Goal: Transaction & Acquisition: Subscribe to service/newsletter

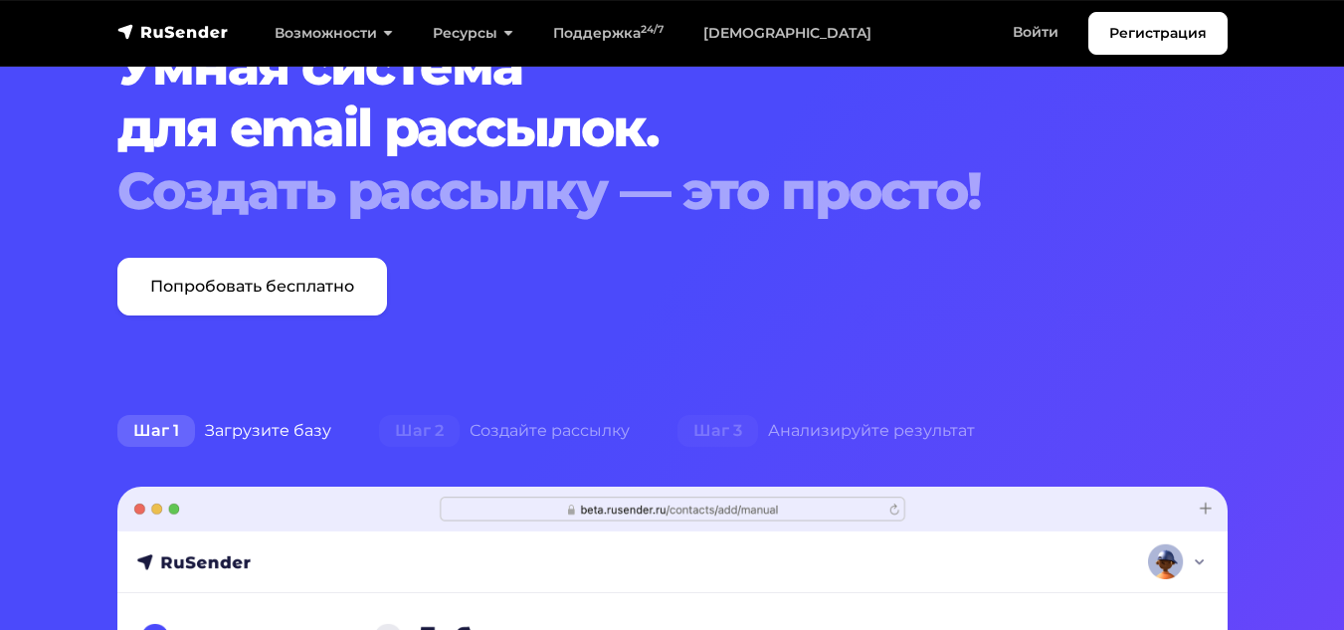
scroll to position [99, 0]
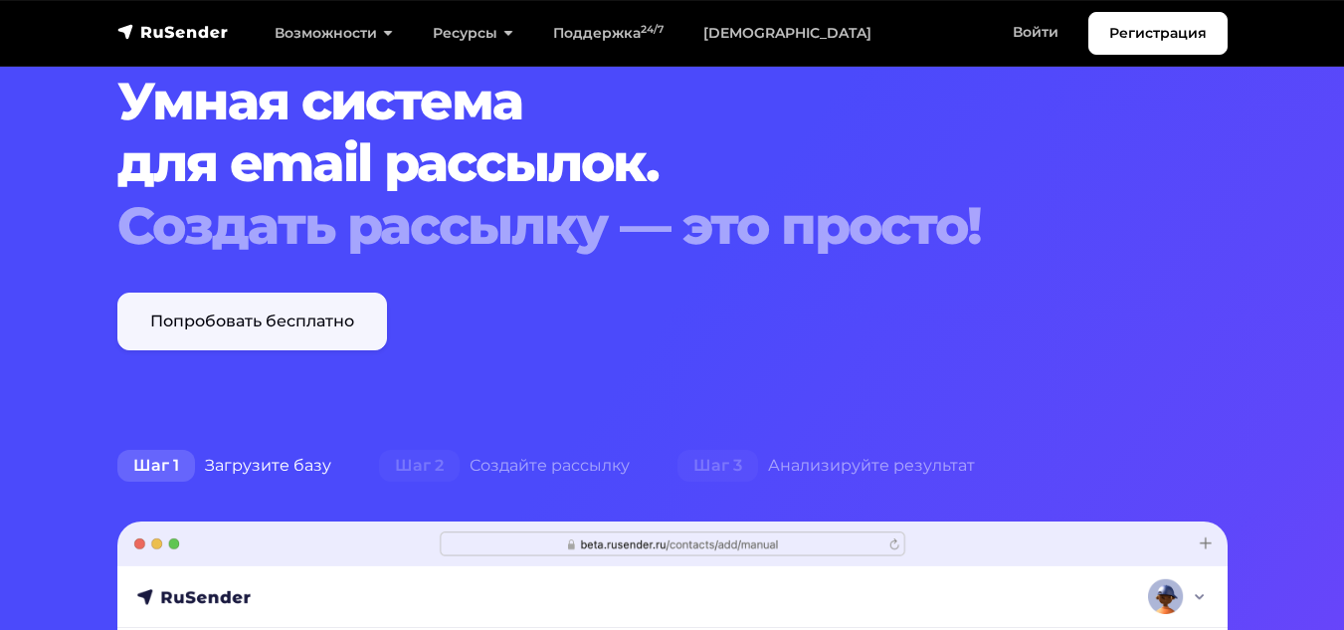
click at [312, 307] on link "Попробовать бесплатно" at bounding box center [252, 322] width 270 height 58
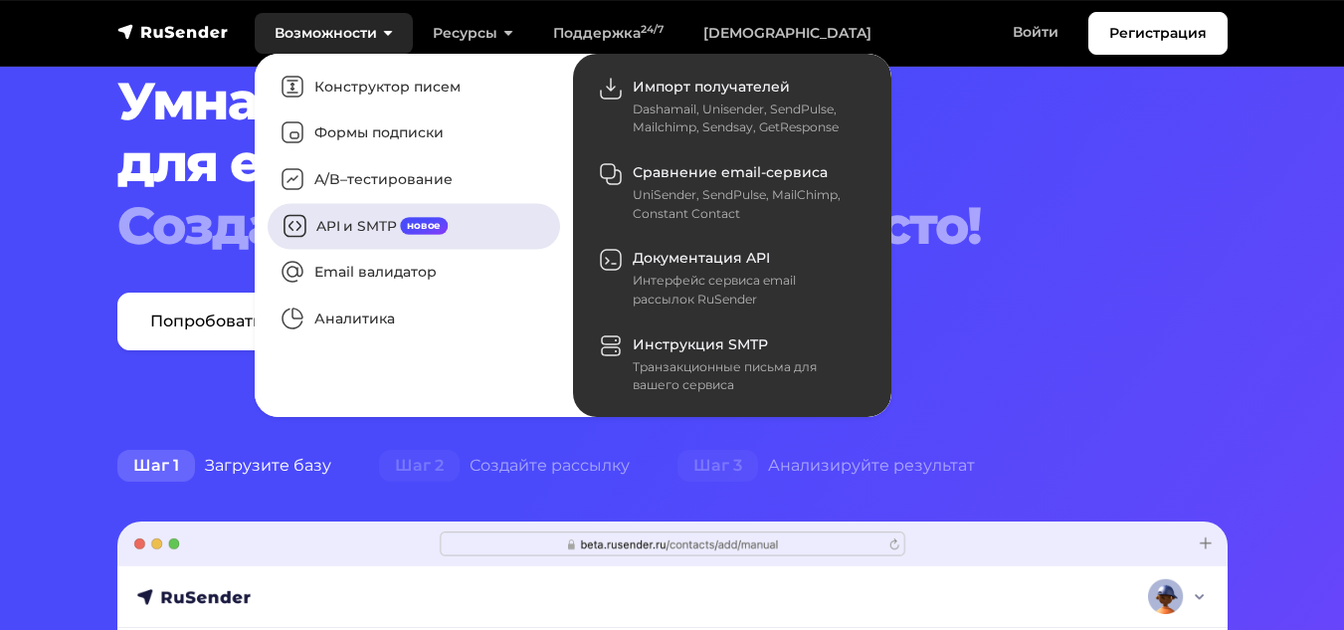
click at [368, 246] on link "API и SMTP новое" at bounding box center [414, 226] width 293 height 46
